Goal: Information Seeking & Learning: Learn about a topic

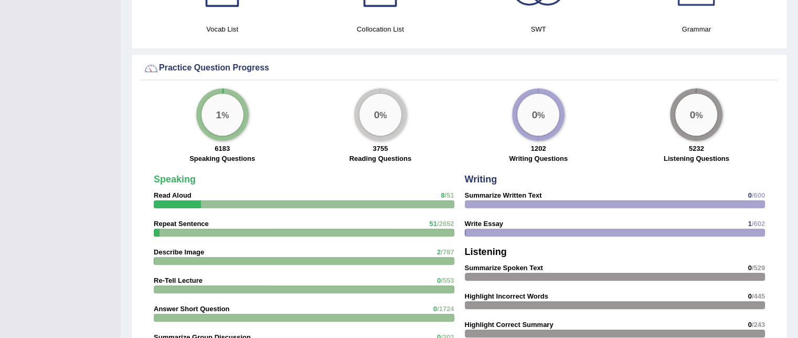
drag, startPoint x: 802, startPoint y: 183, endPoint x: 798, endPoint y: -65, distance: 248.3
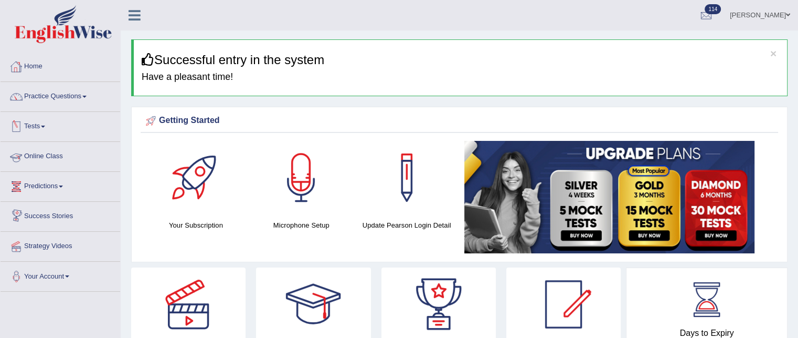
click at [58, 182] on link "Predictions" at bounding box center [61, 185] width 120 height 26
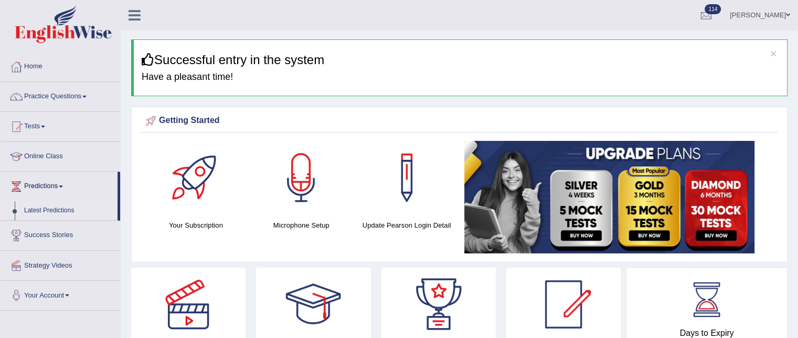
click at [62, 211] on link "Latest Predictions" at bounding box center [68, 210] width 98 height 19
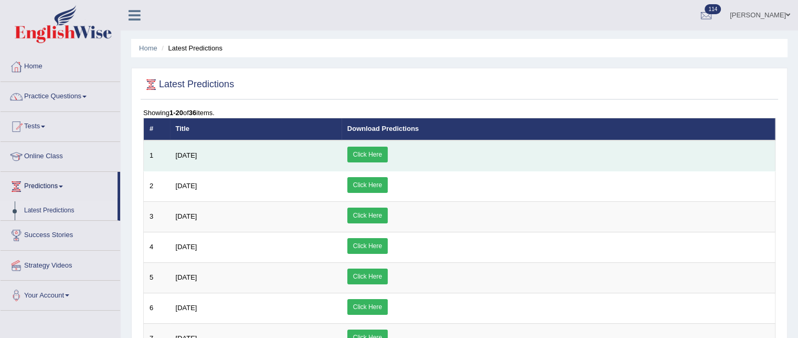
click at [388, 152] on link "Click Here" at bounding box center [367, 154] width 40 height 16
